Goal: Task Accomplishment & Management: Manage account settings

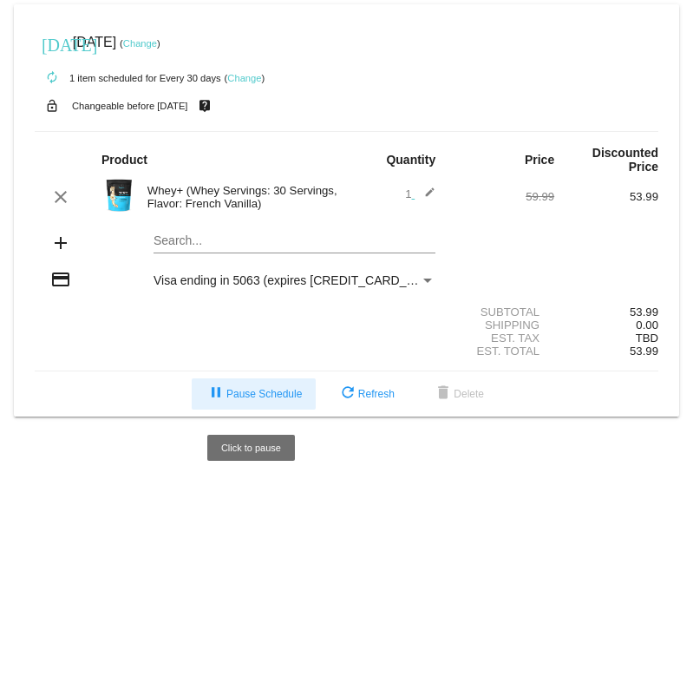
click at [272, 400] on span "pause Pause Schedule" at bounding box center [254, 394] width 96 height 12
click at [253, 393] on span "play_arrow Resume Schedule" at bounding box center [254, 394] width 106 height 12
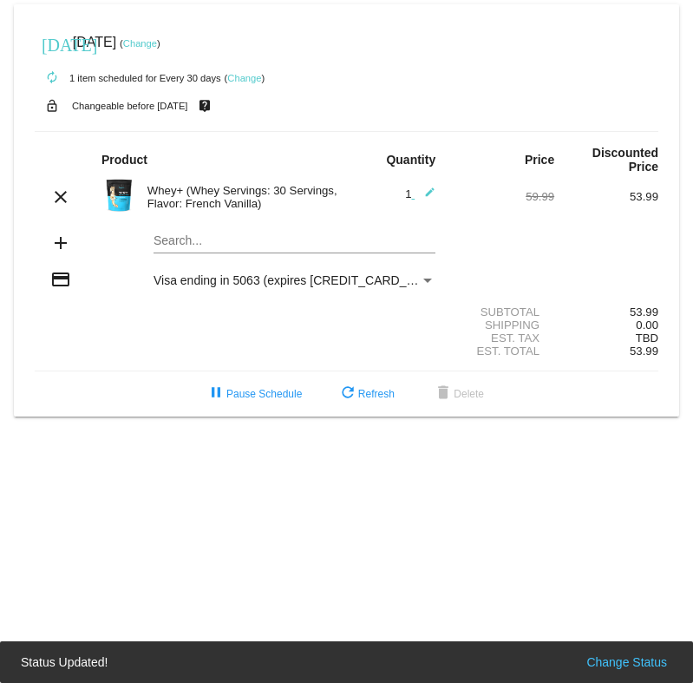
click at [247, 82] on link "Change" at bounding box center [244, 78] width 34 height 10
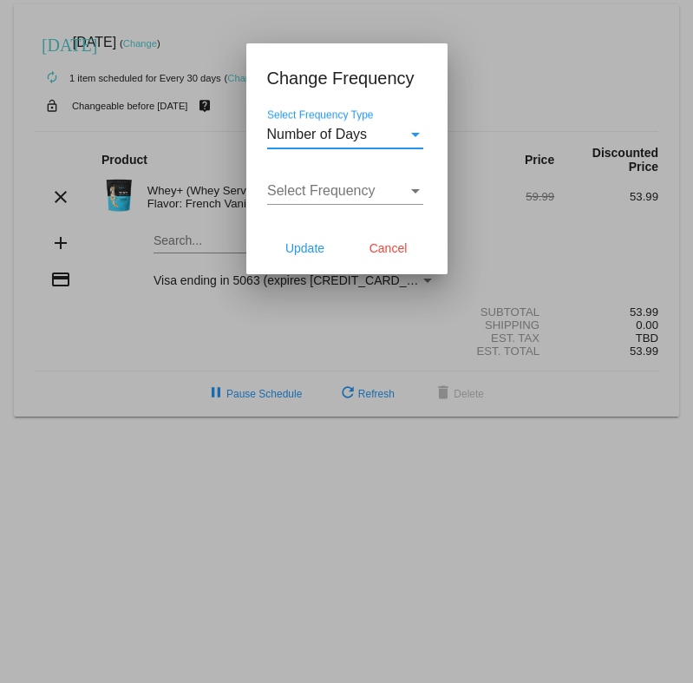
click at [416, 134] on div "Select Frequency Type" at bounding box center [415, 135] width 9 height 4
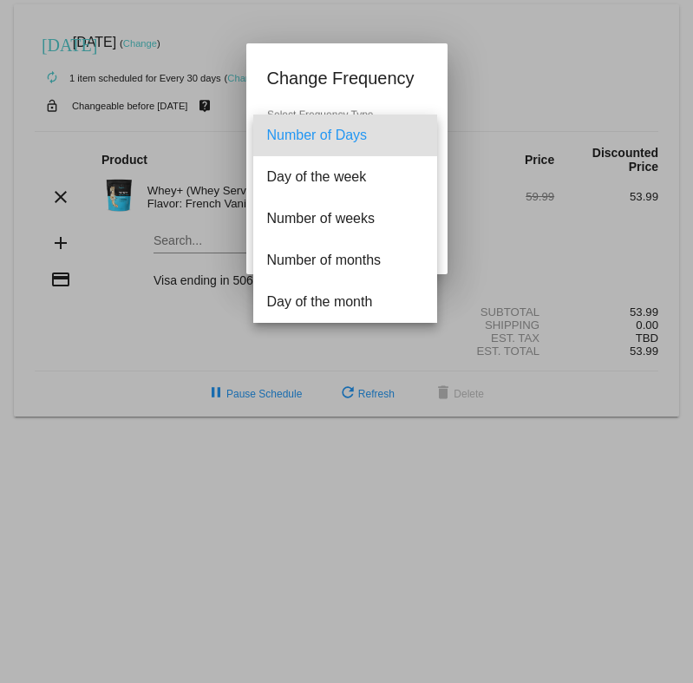
click at [489, 262] on div at bounding box center [346, 341] width 693 height 683
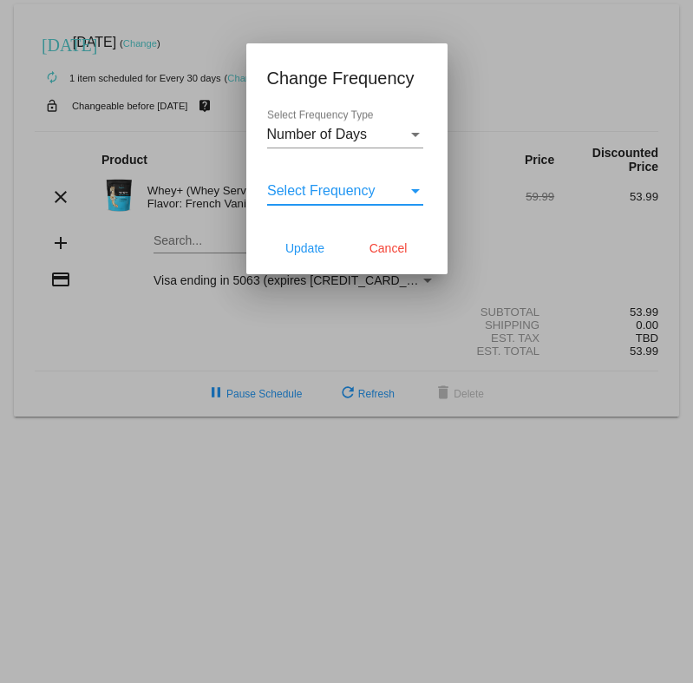
click at [414, 189] on div "Select Frequency" at bounding box center [415, 191] width 9 height 4
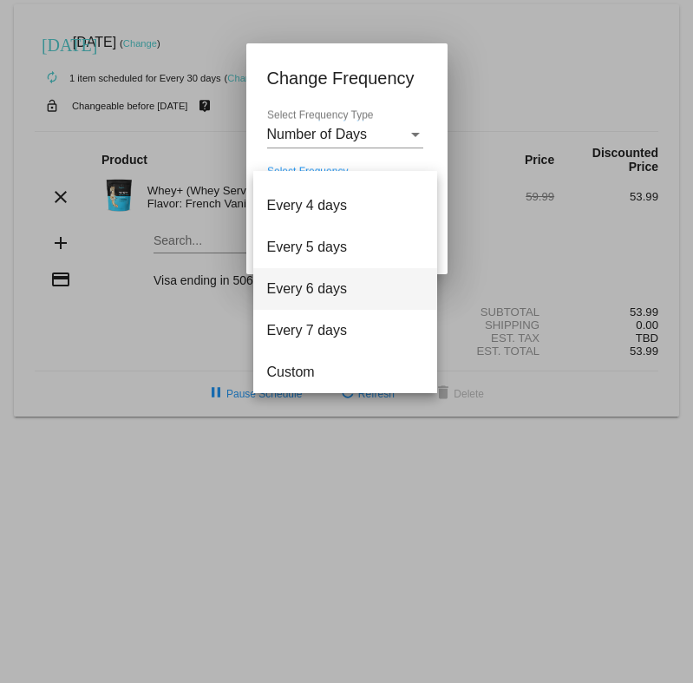
scroll to position [69, 0]
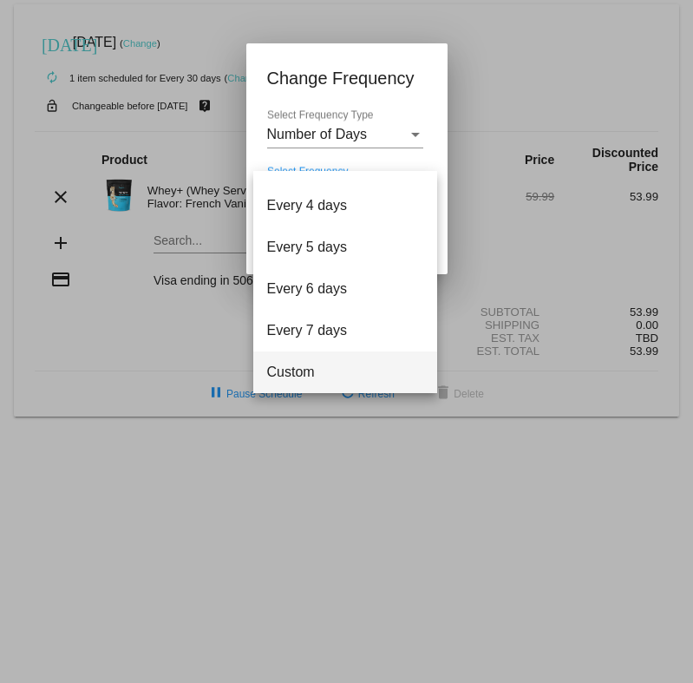
click at [287, 376] on span "Custom" at bounding box center [345, 372] width 156 height 42
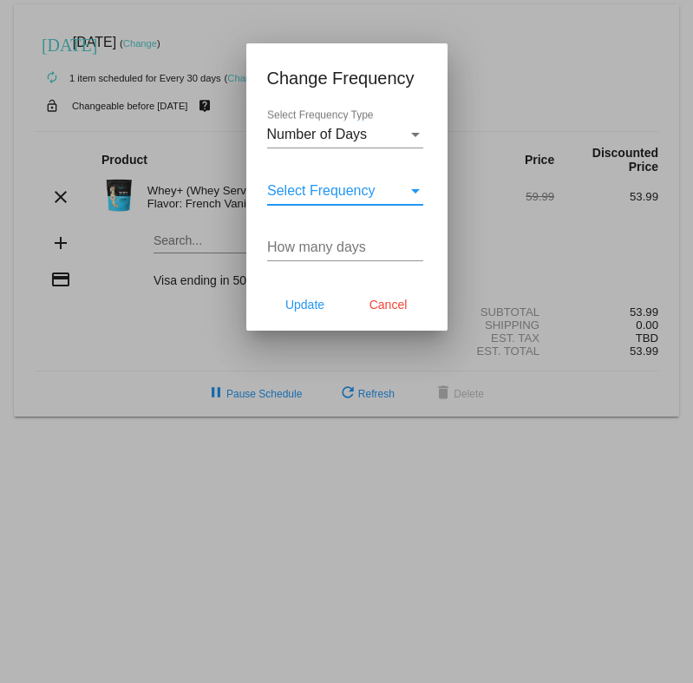
click at [418, 132] on div "Select Frequency Type" at bounding box center [416, 135] width 16 height 16
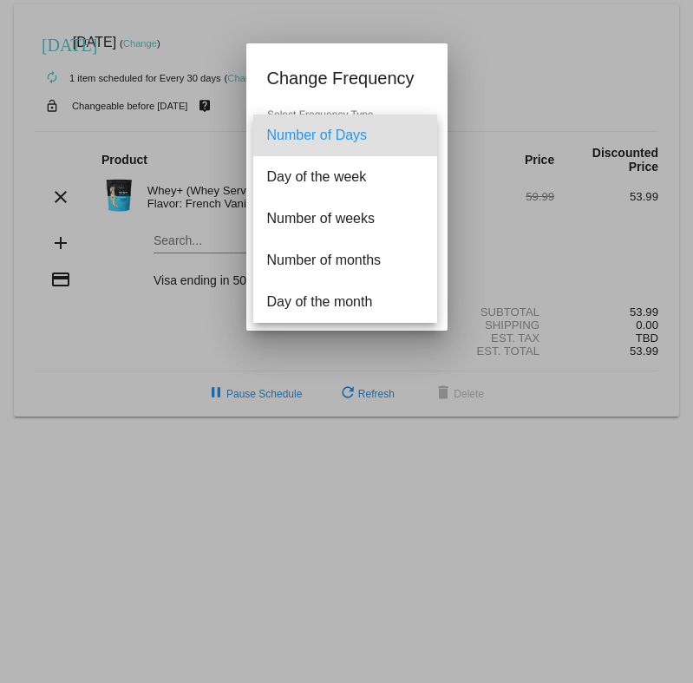
click at [486, 272] on div at bounding box center [346, 341] width 693 height 683
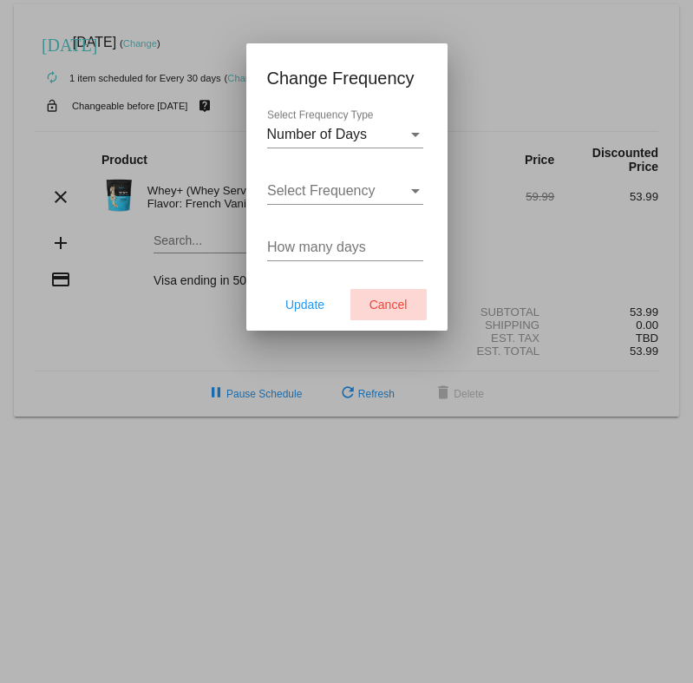
click at [388, 297] on button "Cancel" at bounding box center [389, 304] width 76 height 31
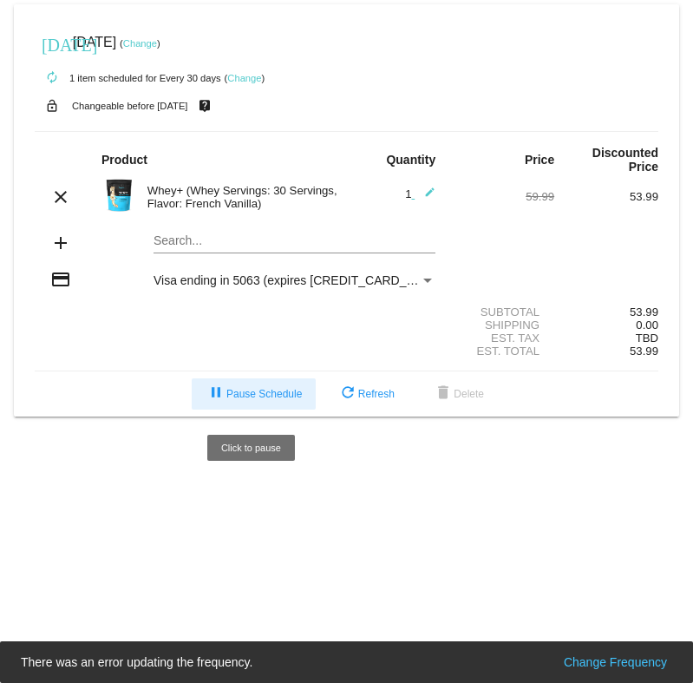
click at [271, 400] on span "pause Pause Schedule" at bounding box center [254, 394] width 96 height 12
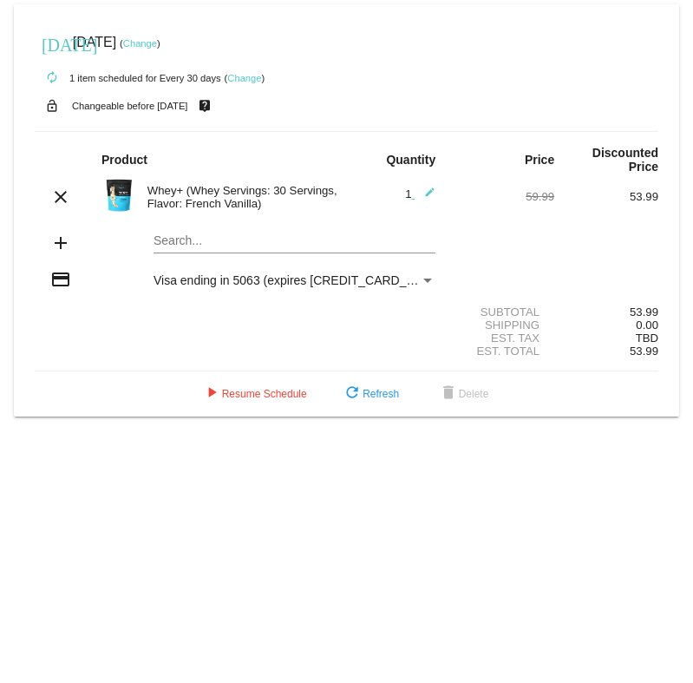
click at [379, 458] on body "[DATE] [DATE] ( Change ) autorenew 1 item scheduled for Every 30 days ( Change …" at bounding box center [346, 341] width 693 height 683
